Goal: Check status: Check status

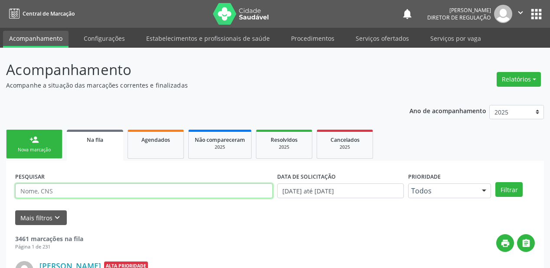
click at [68, 194] on input "text" at bounding box center [144, 191] width 258 height 15
paste input "Rannykelly"
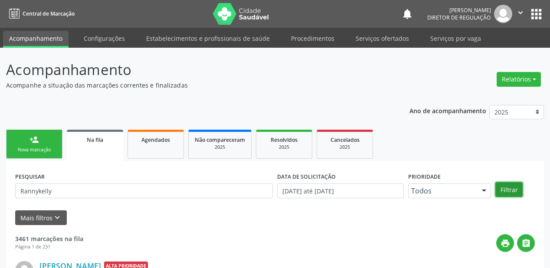
click at [501, 190] on button "Filtrar" at bounding box center [509, 189] width 27 height 15
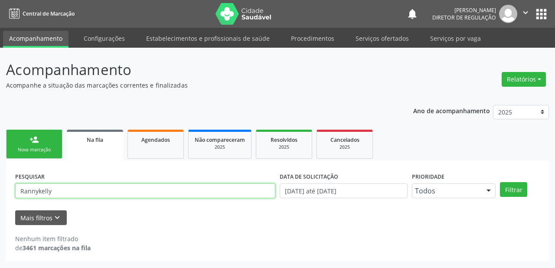
click at [56, 192] on input "Rannykelly" at bounding box center [145, 191] width 260 height 15
click at [37, 192] on input "Rannykelly" at bounding box center [145, 191] width 260 height 15
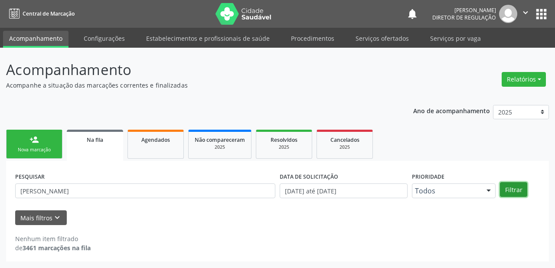
click at [510, 189] on button "Filtrar" at bounding box center [513, 189] width 27 height 15
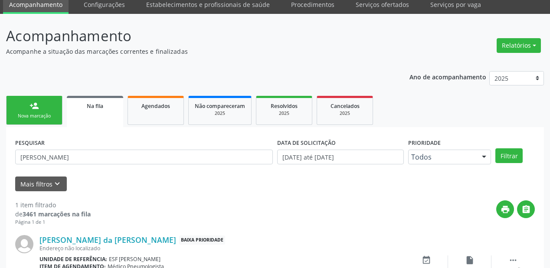
scroll to position [83, 0]
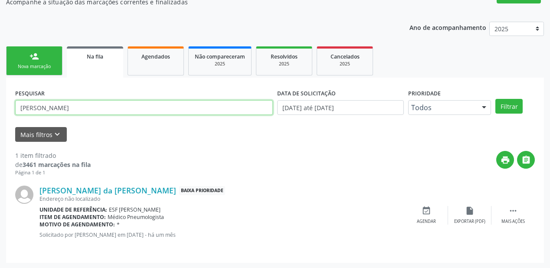
click at [53, 109] on input "kelly" at bounding box center [144, 107] width 258 height 15
type input "k"
type input "RANN"
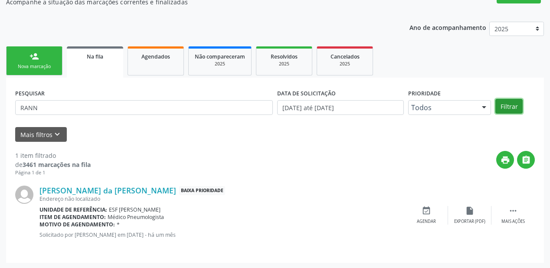
click at [507, 104] on button "Filtrar" at bounding box center [509, 106] width 27 height 15
